Goal: Use online tool/utility: Utilize a website feature to perform a specific function

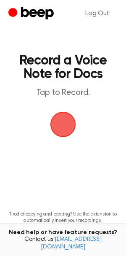
click at [56, 137] on span "button" at bounding box center [64, 125] width 26 height 26
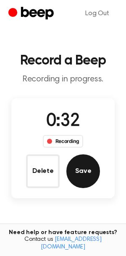
click at [87, 180] on button "Save" at bounding box center [84, 171] width 34 height 34
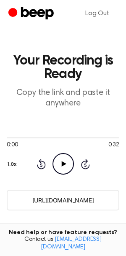
click at [64, 171] on icon "Play Audio" at bounding box center [63, 163] width 21 height 21
click at [60, 172] on icon "Pause Audio" at bounding box center [63, 163] width 21 height 21
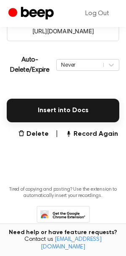
scroll to position [148, 0]
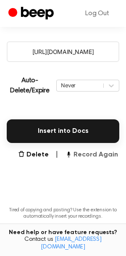
click at [70, 155] on icon "button" at bounding box center [68, 155] width 3 height 4
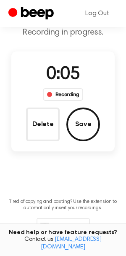
scroll to position [83, 0]
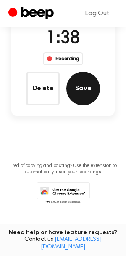
click at [84, 84] on button "Save" at bounding box center [84, 89] width 34 height 34
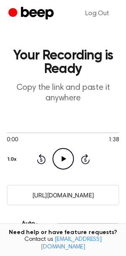
scroll to position [0, 0]
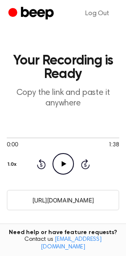
click at [64, 155] on icon "Play Audio" at bounding box center [63, 163] width 21 height 21
click at [67, 164] on icon "Pause Audio" at bounding box center [63, 163] width 21 height 21
